Goal: Check status: Check status

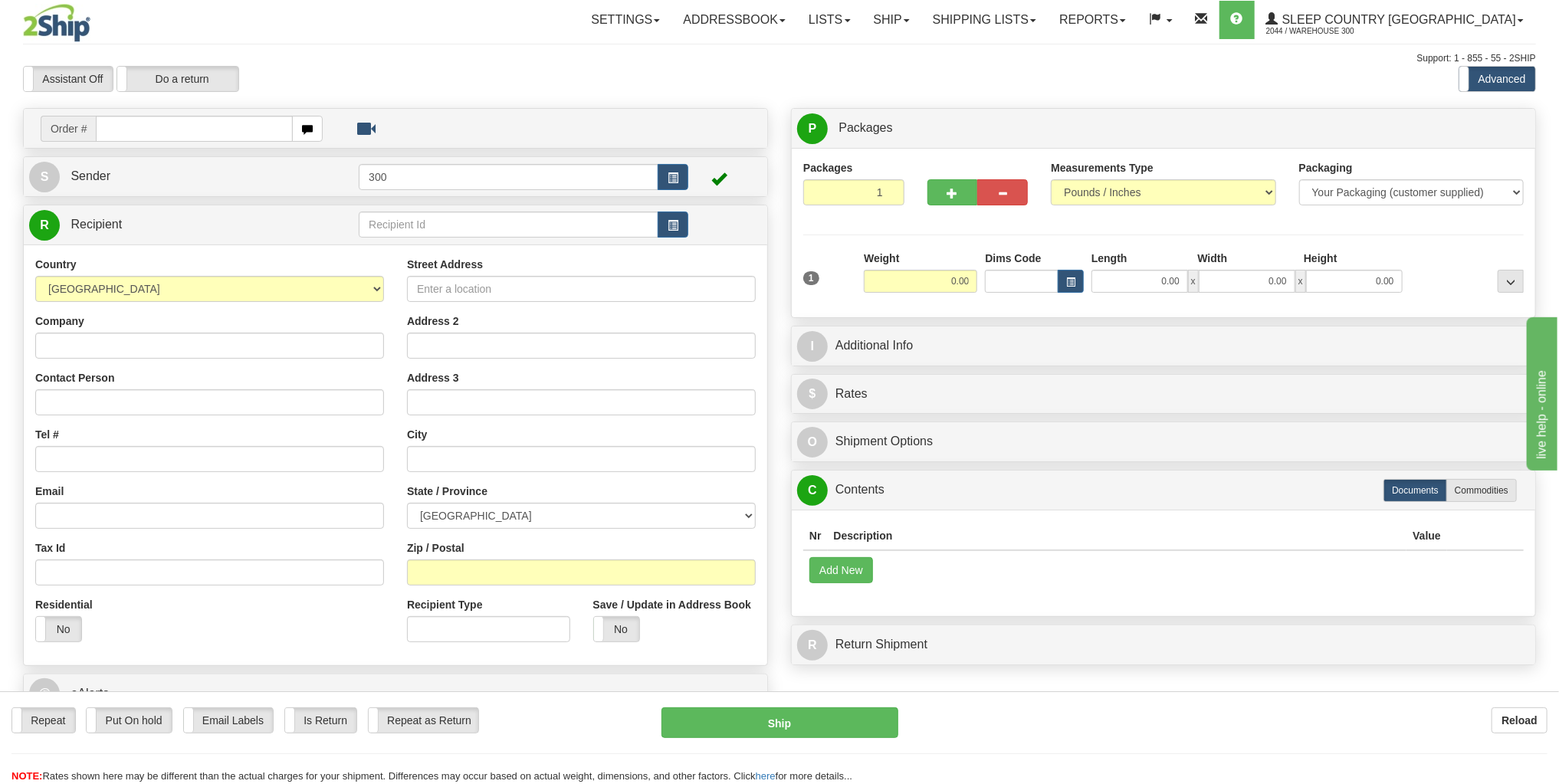
click at [67, 52] on div "Support: 1 - 855 - 55 - 2SHIP" at bounding box center [780, 58] width 1514 height 13
click at [1285, 88] on div "Assistant On Assistant Off Do a return Do a return Previous Next Standard Advan…" at bounding box center [780, 78] width 1537 height 26
click at [276, 64] on div "Support: 1 - 855 - 55 - 2SHIP" at bounding box center [780, 58] width 1514 height 13
click at [862, 18] on link "Lists" at bounding box center [829, 20] width 65 height 39
drag, startPoint x: 652, startPoint y: 67, endPoint x: 662, endPoint y: 63, distance: 10.8
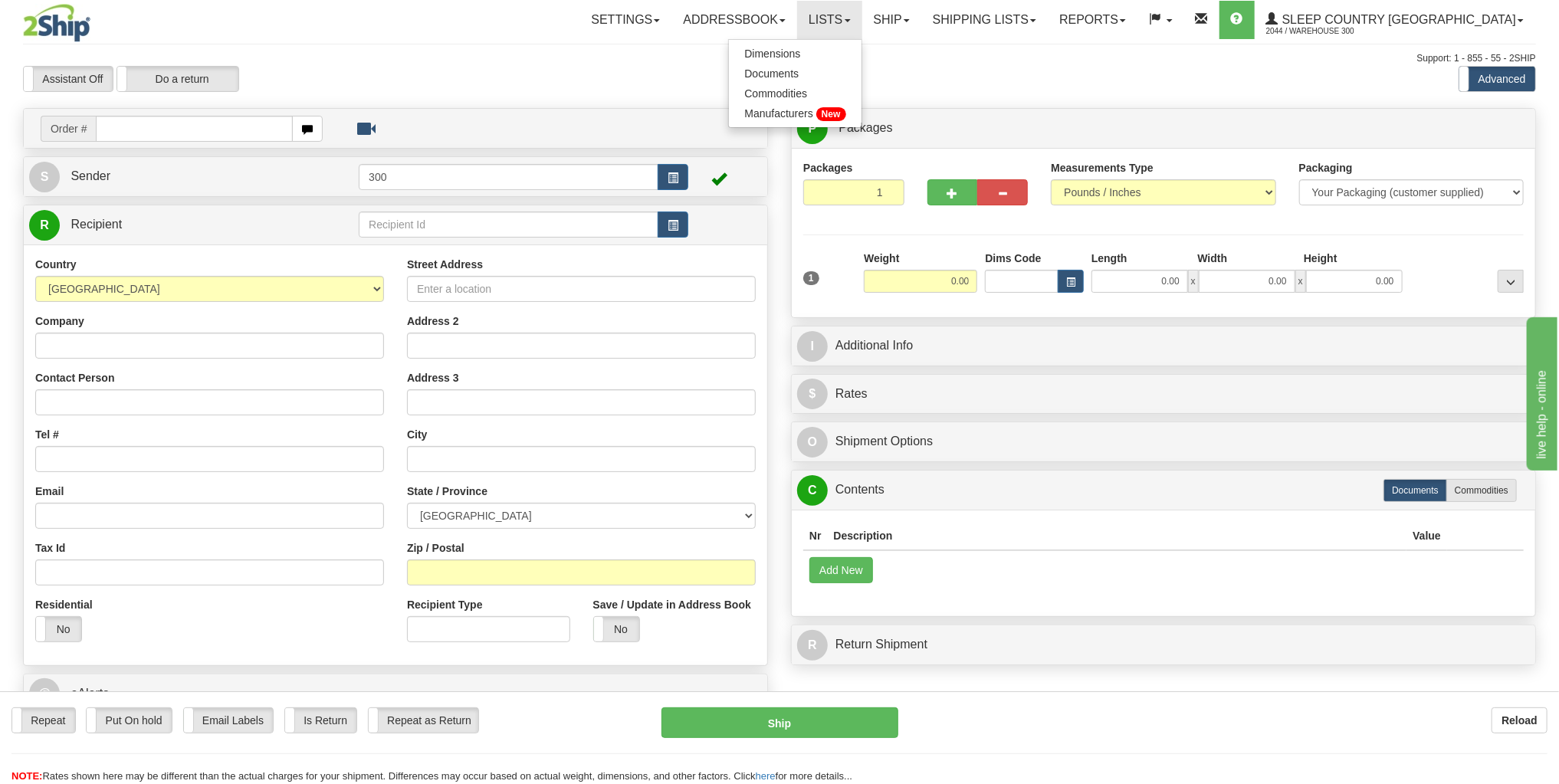
click at [662, 63] on div "Toggle navigation Settings Shipping Preferences Fields Preferences New" at bounding box center [780, 423] width 1559 height 848
click at [661, 19] on span at bounding box center [657, 20] width 6 height 3
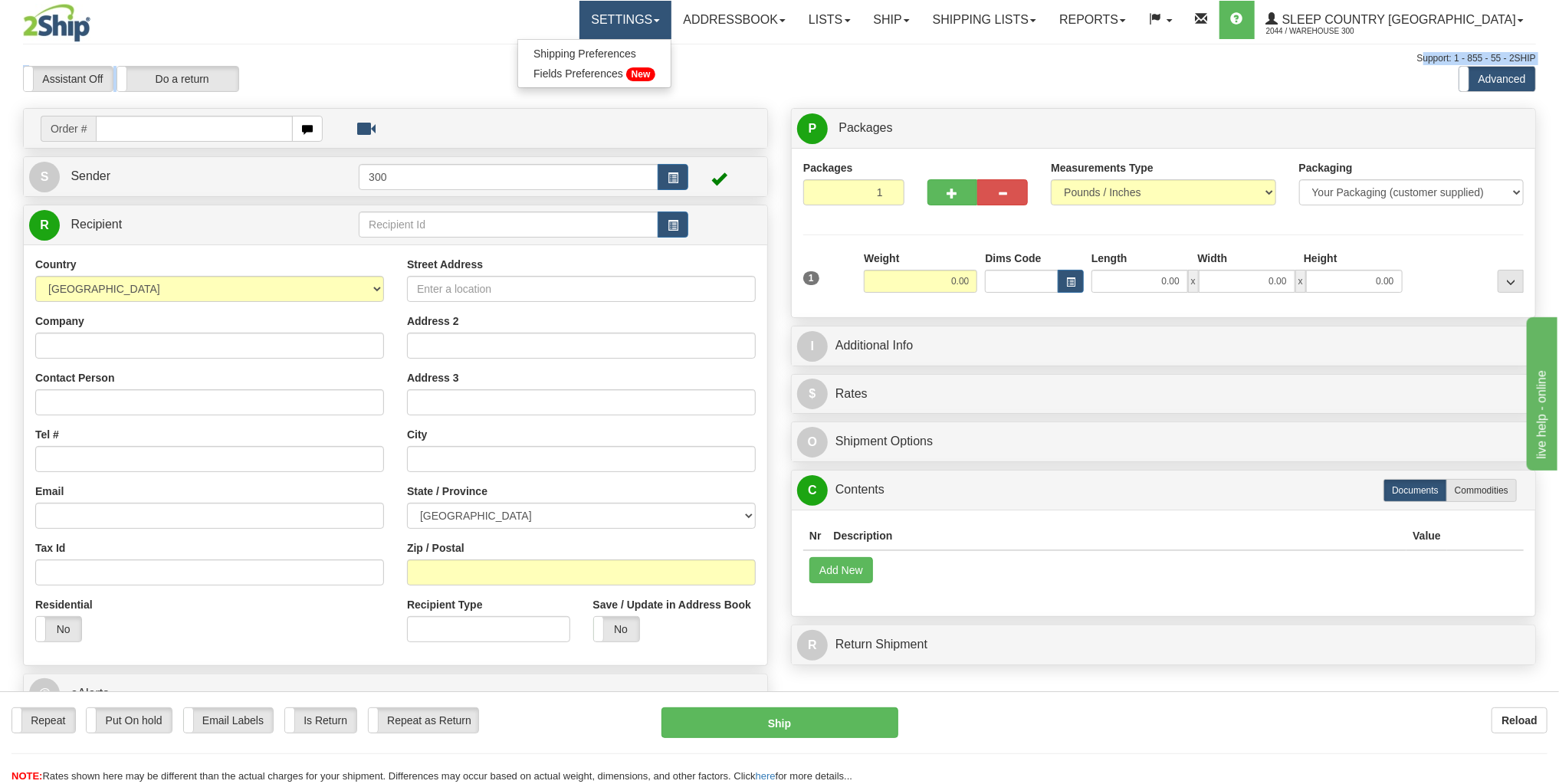
click at [661, 19] on span at bounding box center [657, 20] width 6 height 3
click at [399, 71] on div "Assistant On Assistant Off Do a return Do a return" at bounding box center [332, 78] width 640 height 26
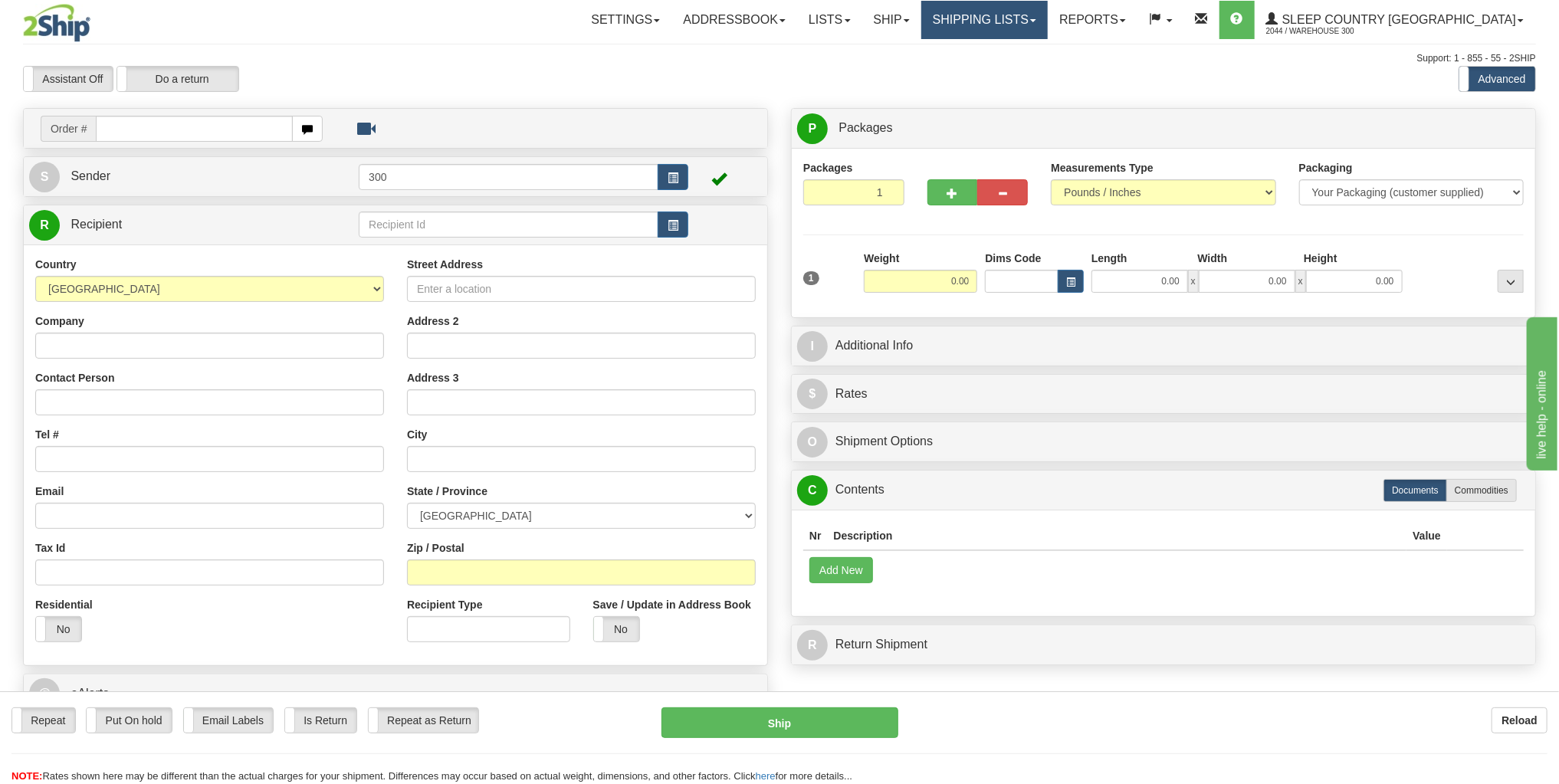
click at [1041, 19] on link "Shipping lists" at bounding box center [985, 20] width 127 height 39
click at [1032, 73] on span "Search Shipment History" at bounding box center [972, 73] width 119 height 13
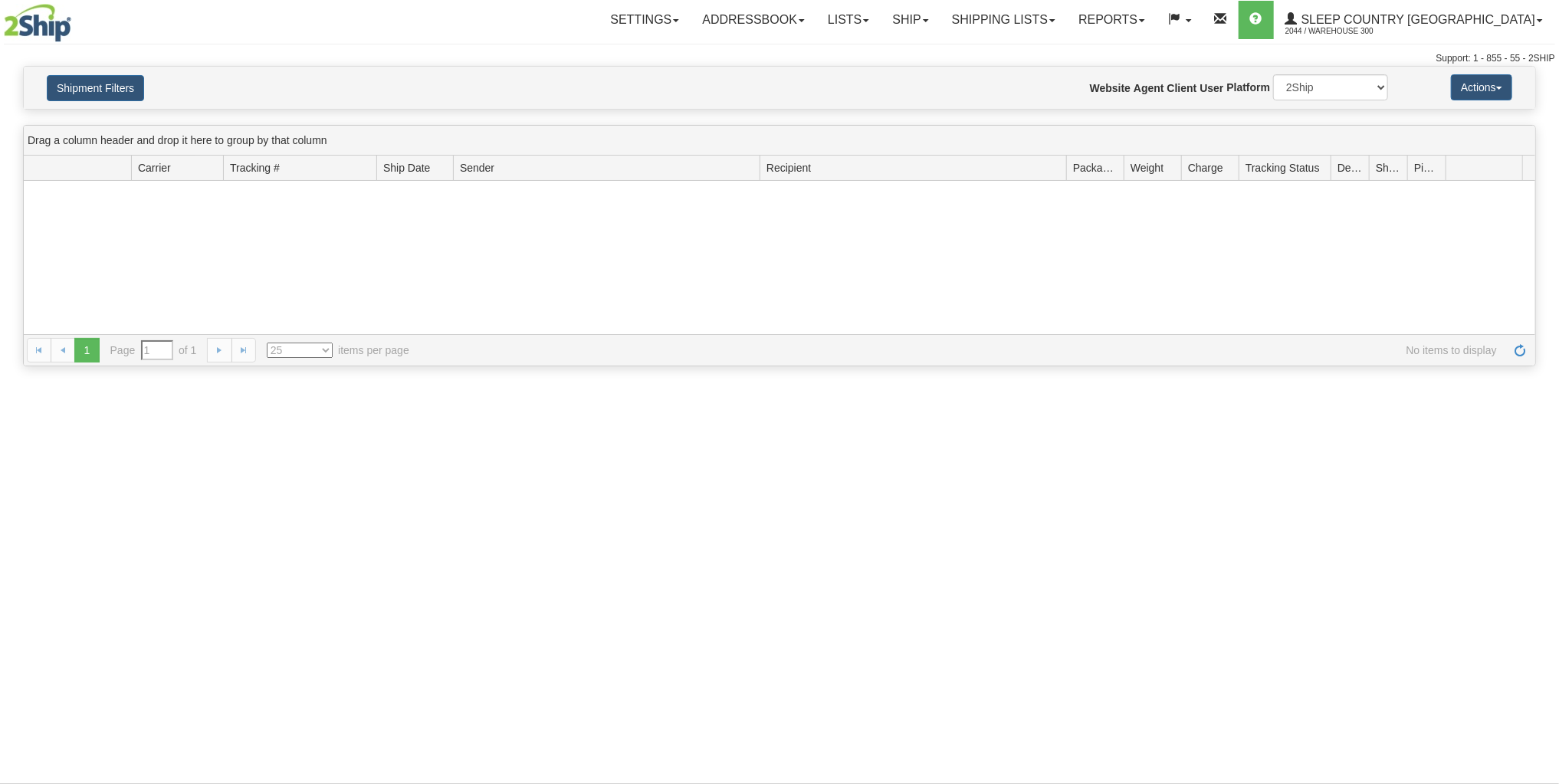
type input "From [DATE] To [DATE]"
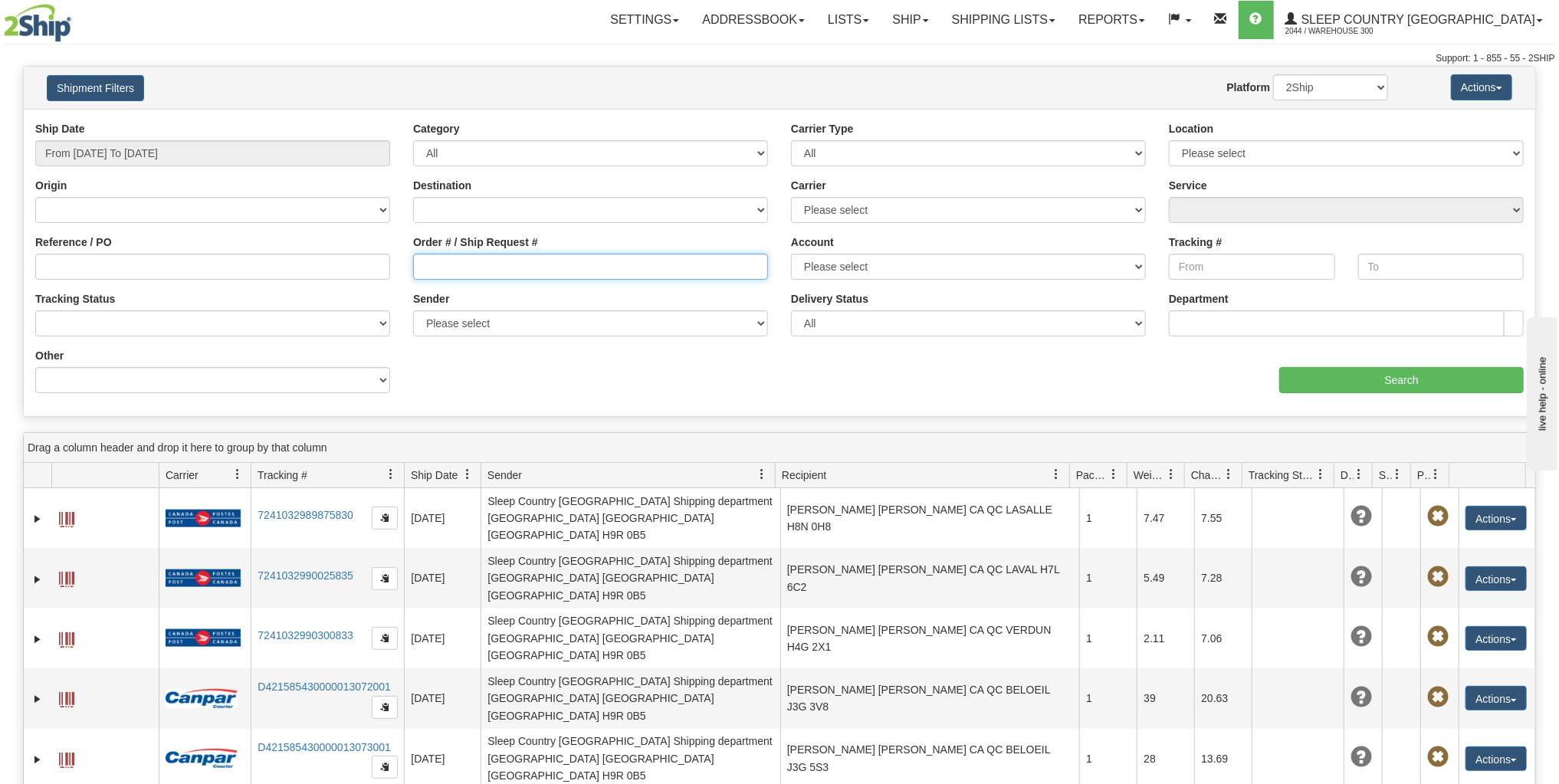
click at [442, 266] on input "Order # / Ship Request #" at bounding box center [590, 266] width 355 height 26
paste input "9000H974482"
type input "9000H974482"
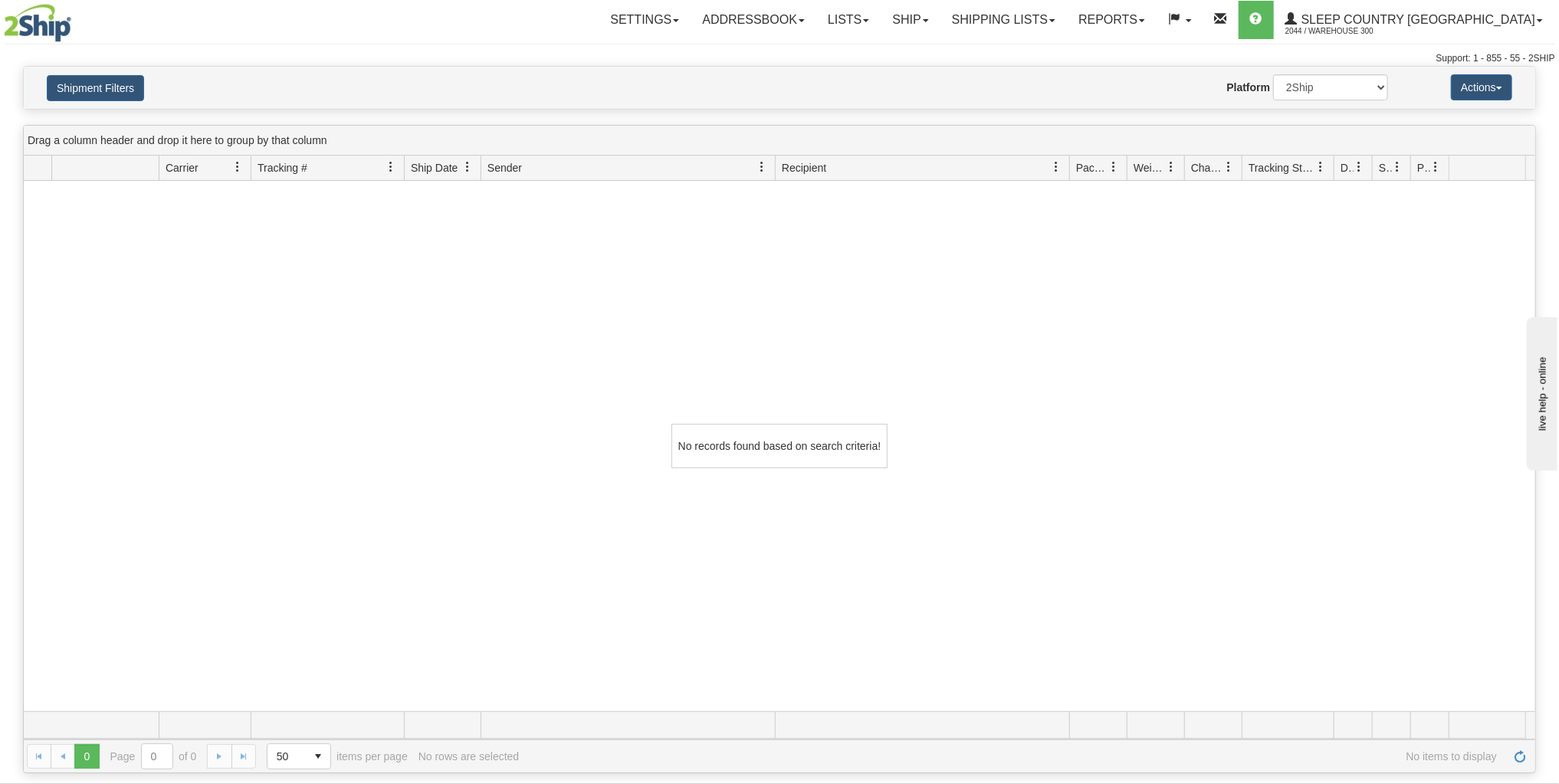
click at [589, 355] on div "No records found based on search criteria!" at bounding box center [780, 446] width 1512 height 531
